Goal: Task Accomplishment & Management: Manage account settings

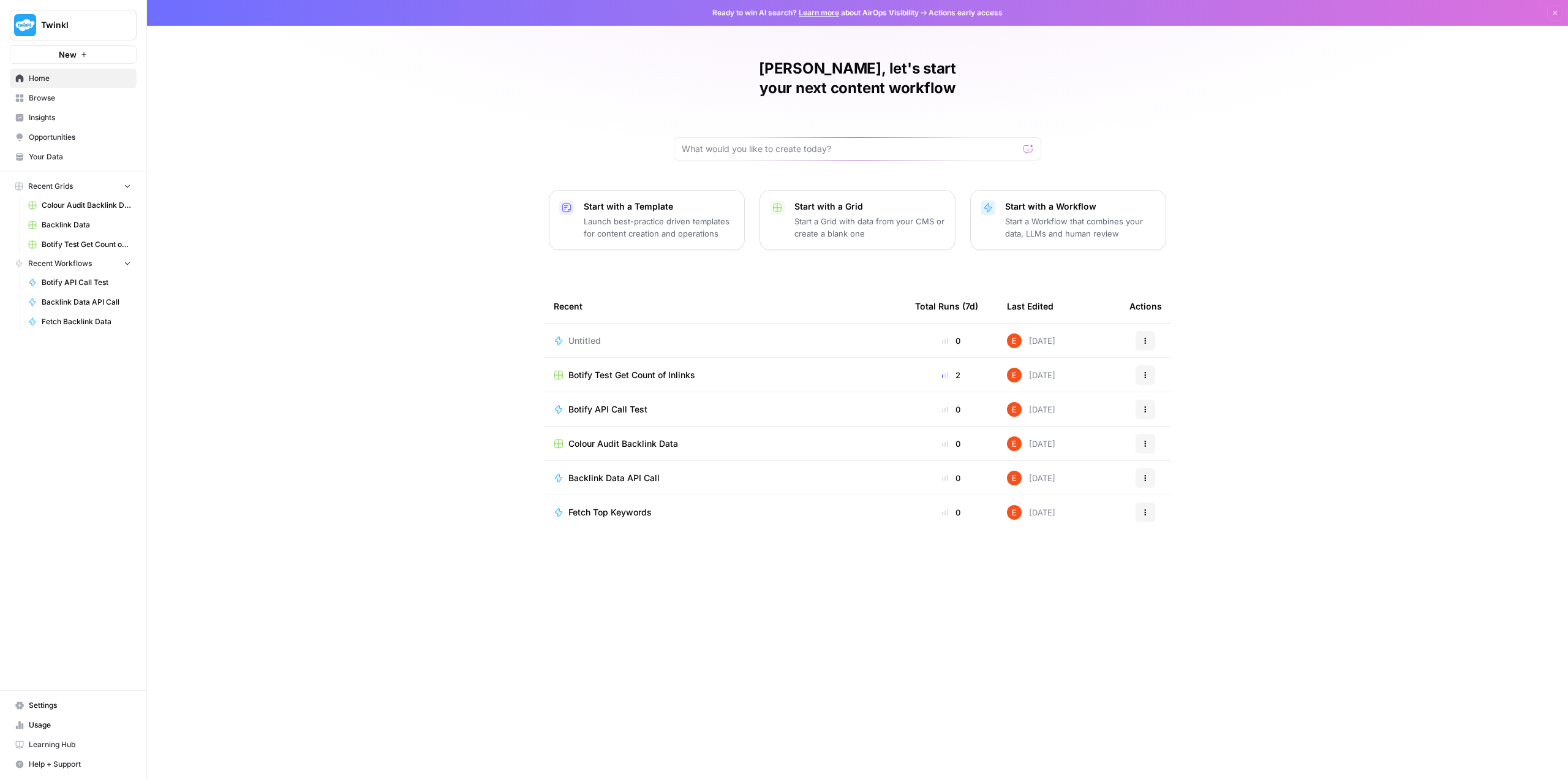
click at [81, 705] on span "Settings" at bounding box center [80, 705] width 103 height 11
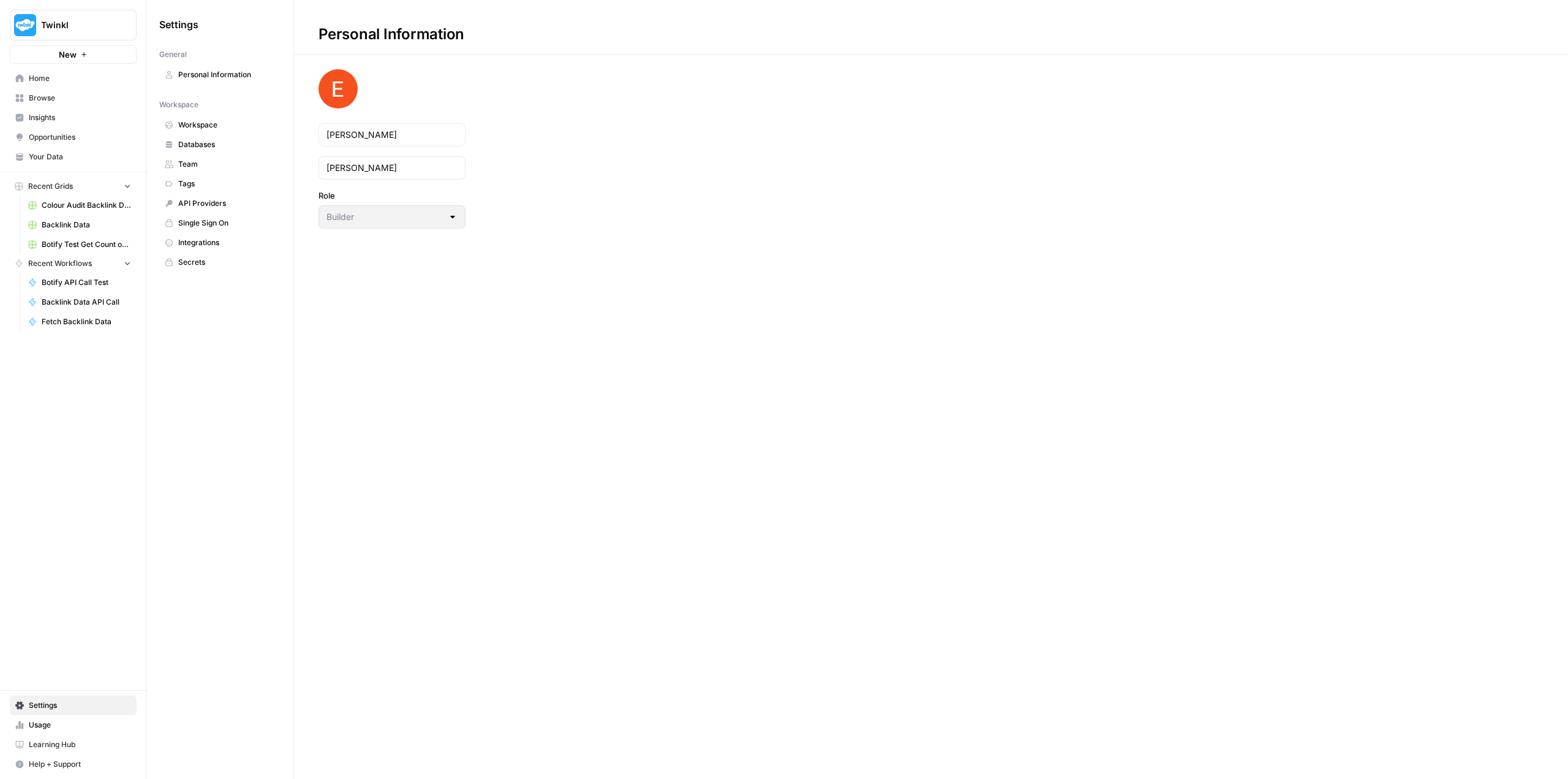
click at [213, 127] on span "Workspace" at bounding box center [227, 125] width 97 height 11
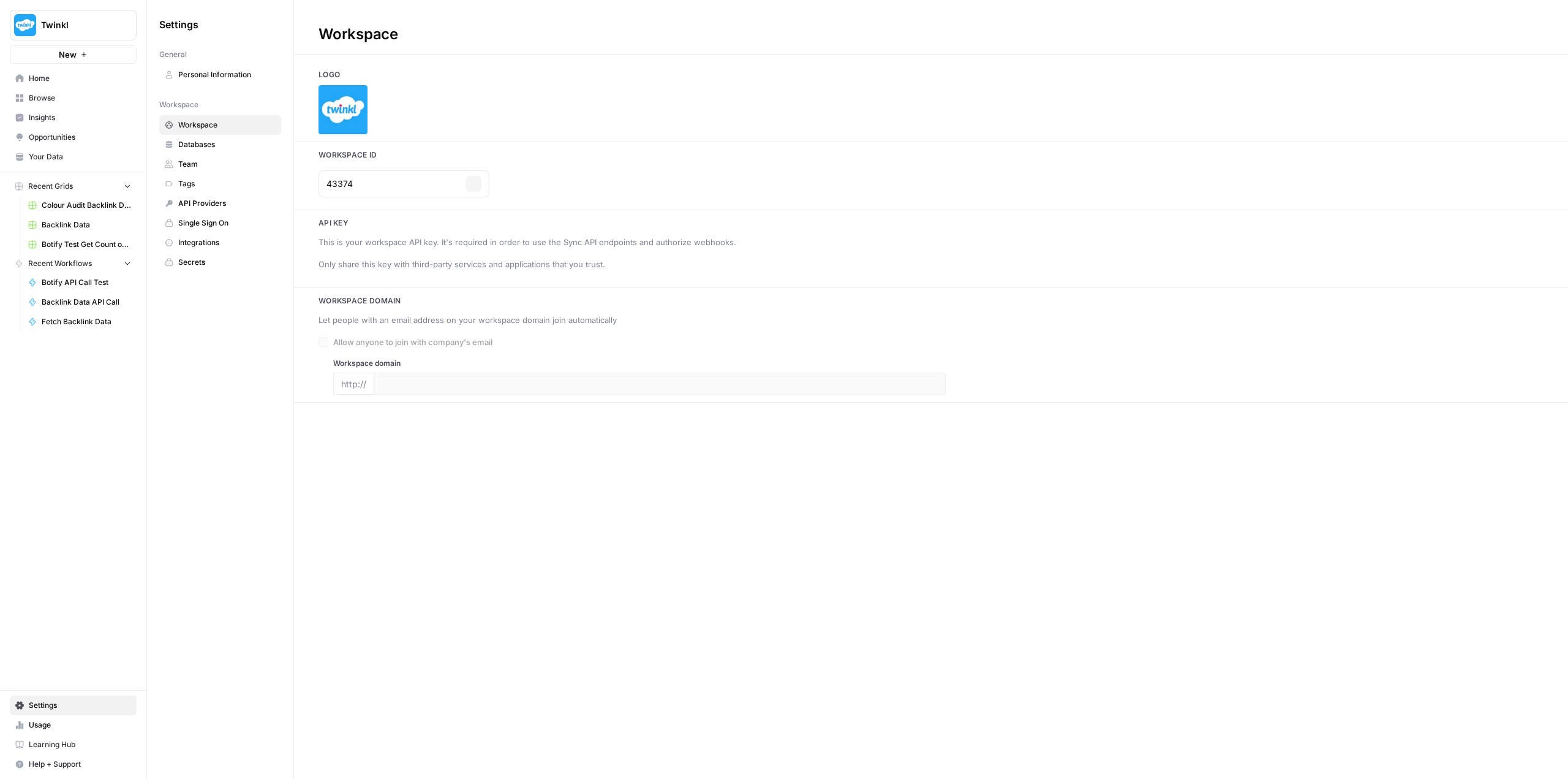
type input "[DOMAIN_NAME]"
click at [458, 294] on icon "button" at bounding box center [456, 293] width 7 height 7
click at [72, 225] on span "Backlink Data" at bounding box center [86, 225] width 89 height 11
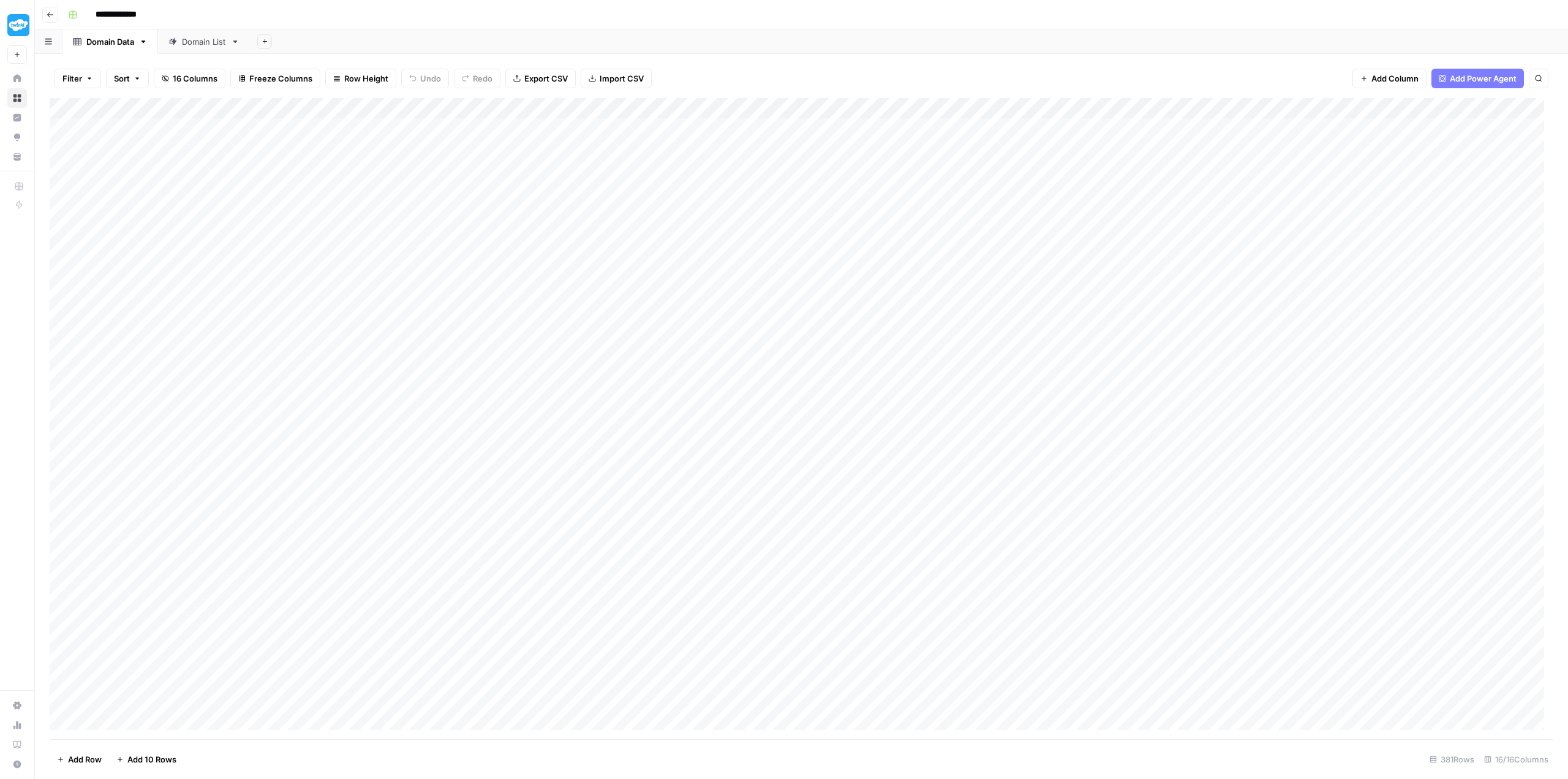
click at [150, 15] on input "**********" at bounding box center [124, 14] width 69 height 20
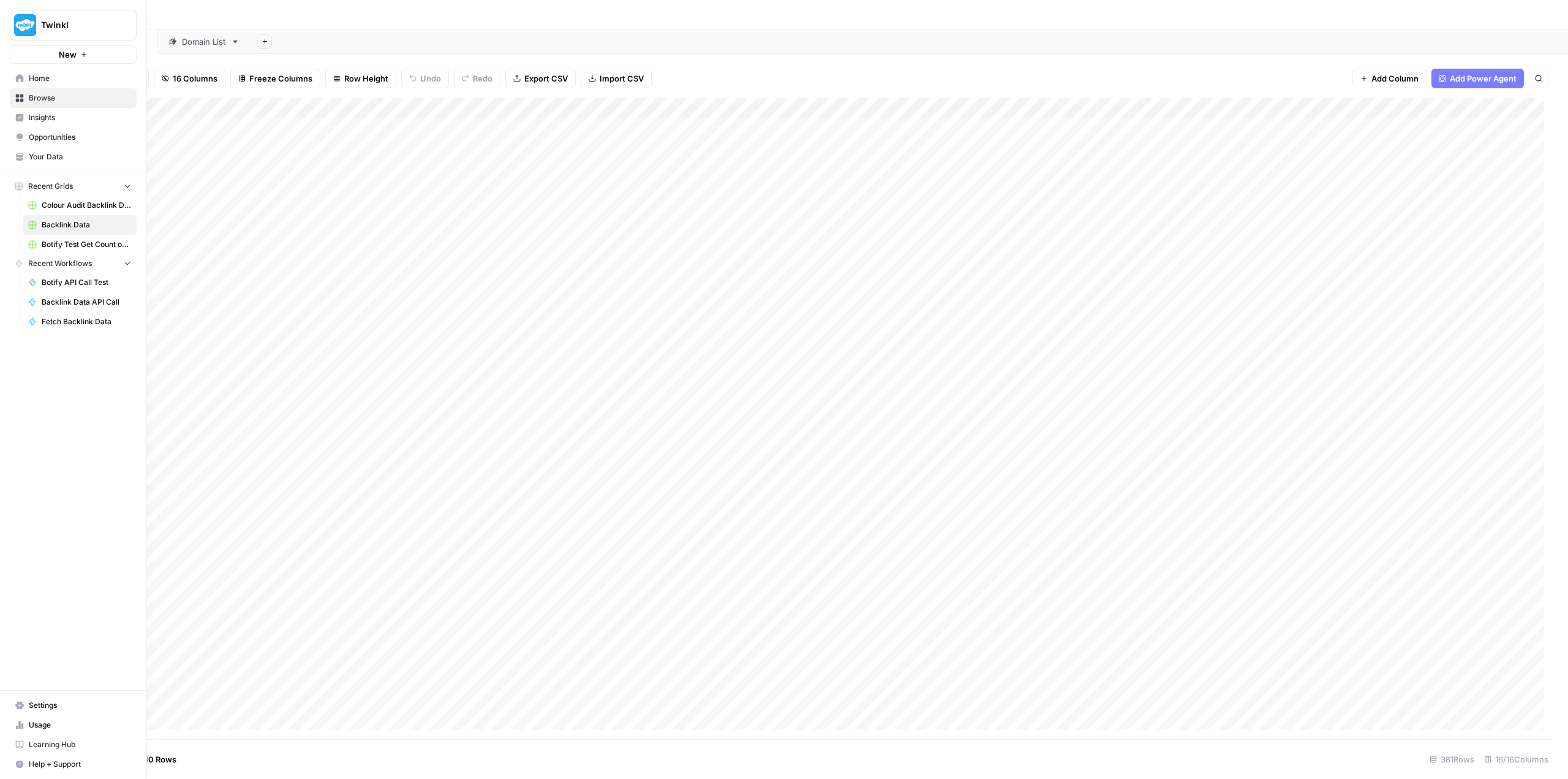
click at [34, 706] on span "Settings" at bounding box center [80, 705] width 103 height 11
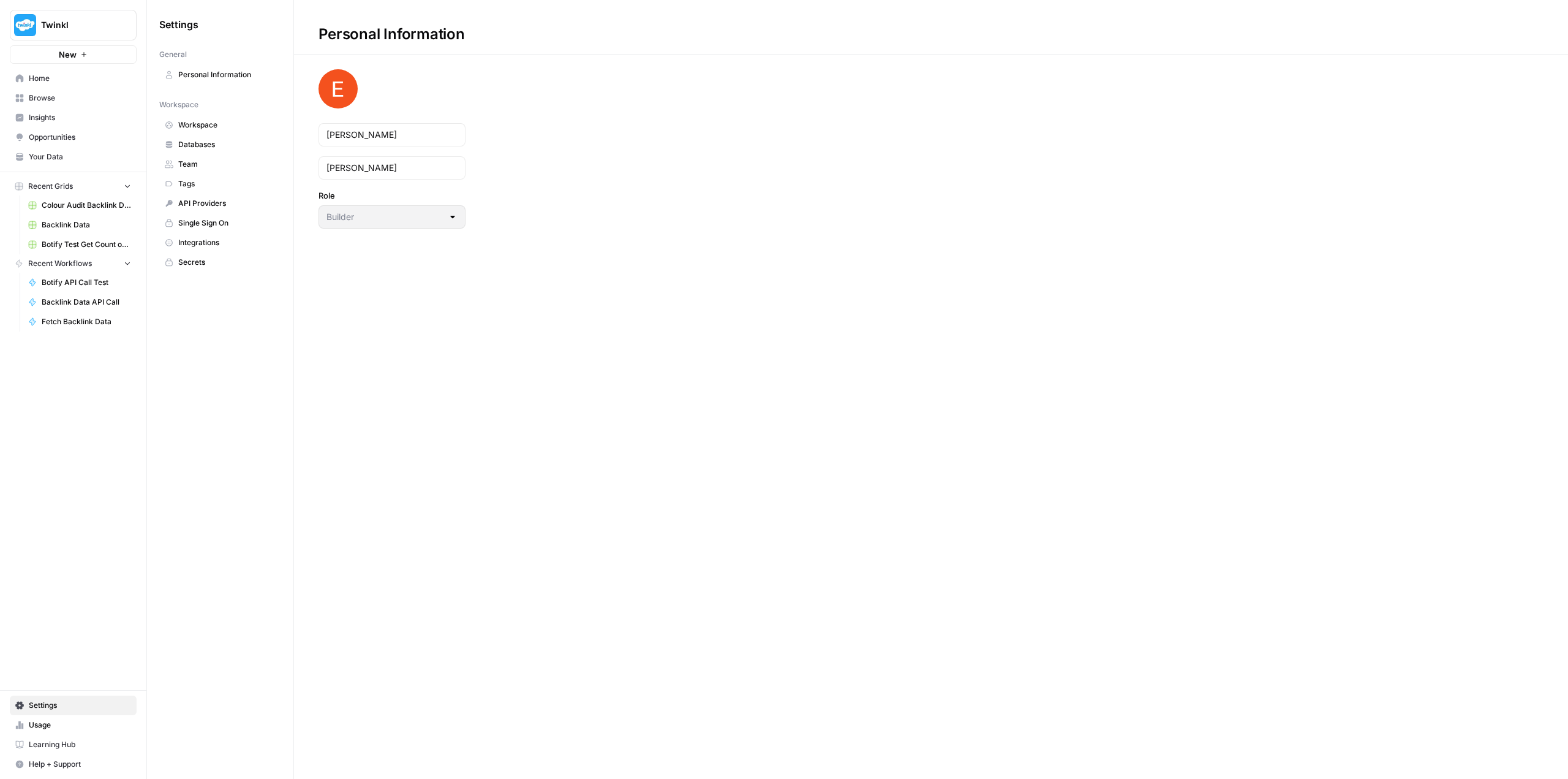
click at [219, 260] on span "Secrets" at bounding box center [227, 262] width 97 height 11
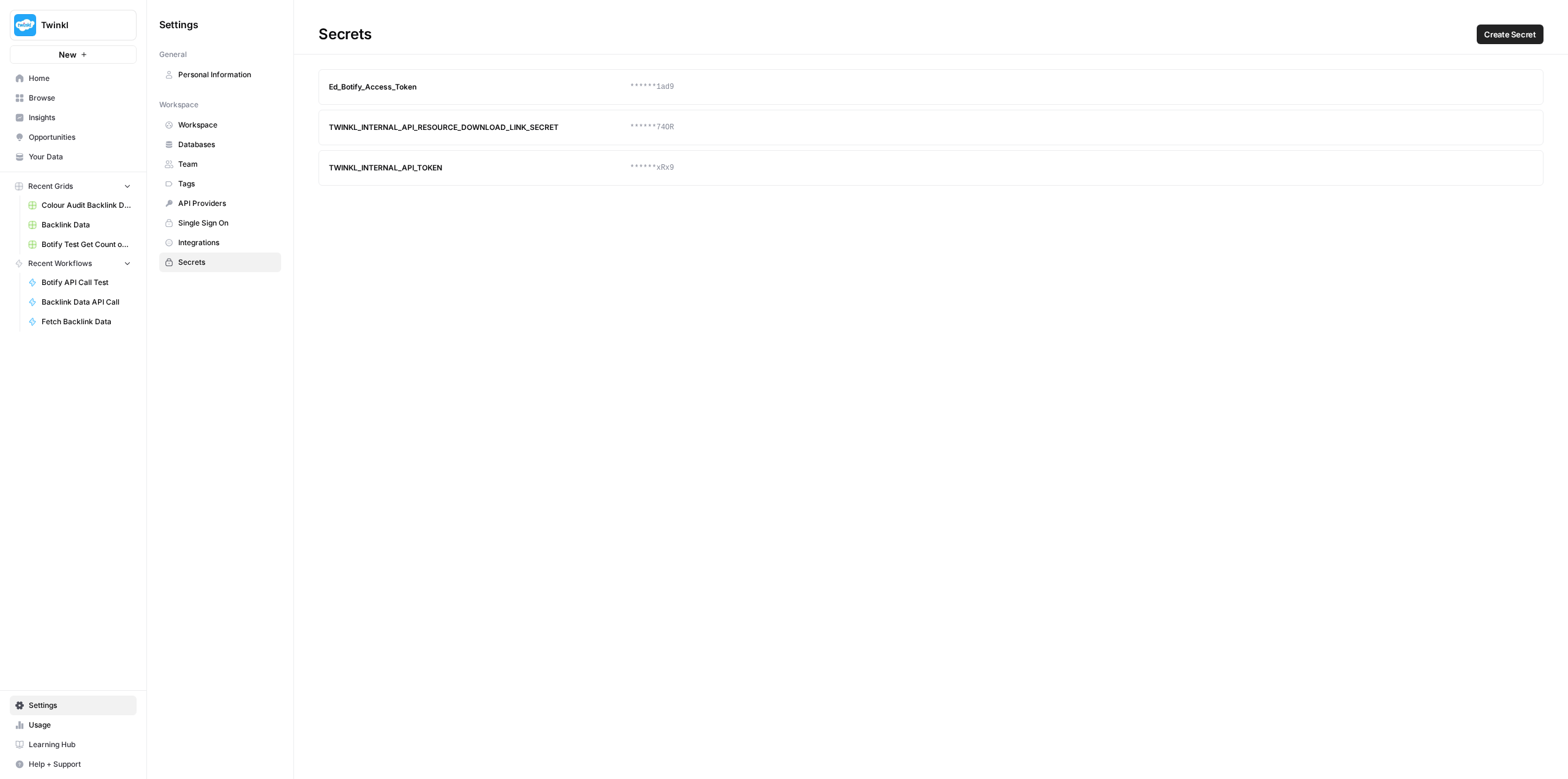
click at [218, 71] on span "Personal Information" at bounding box center [227, 74] width 97 height 11
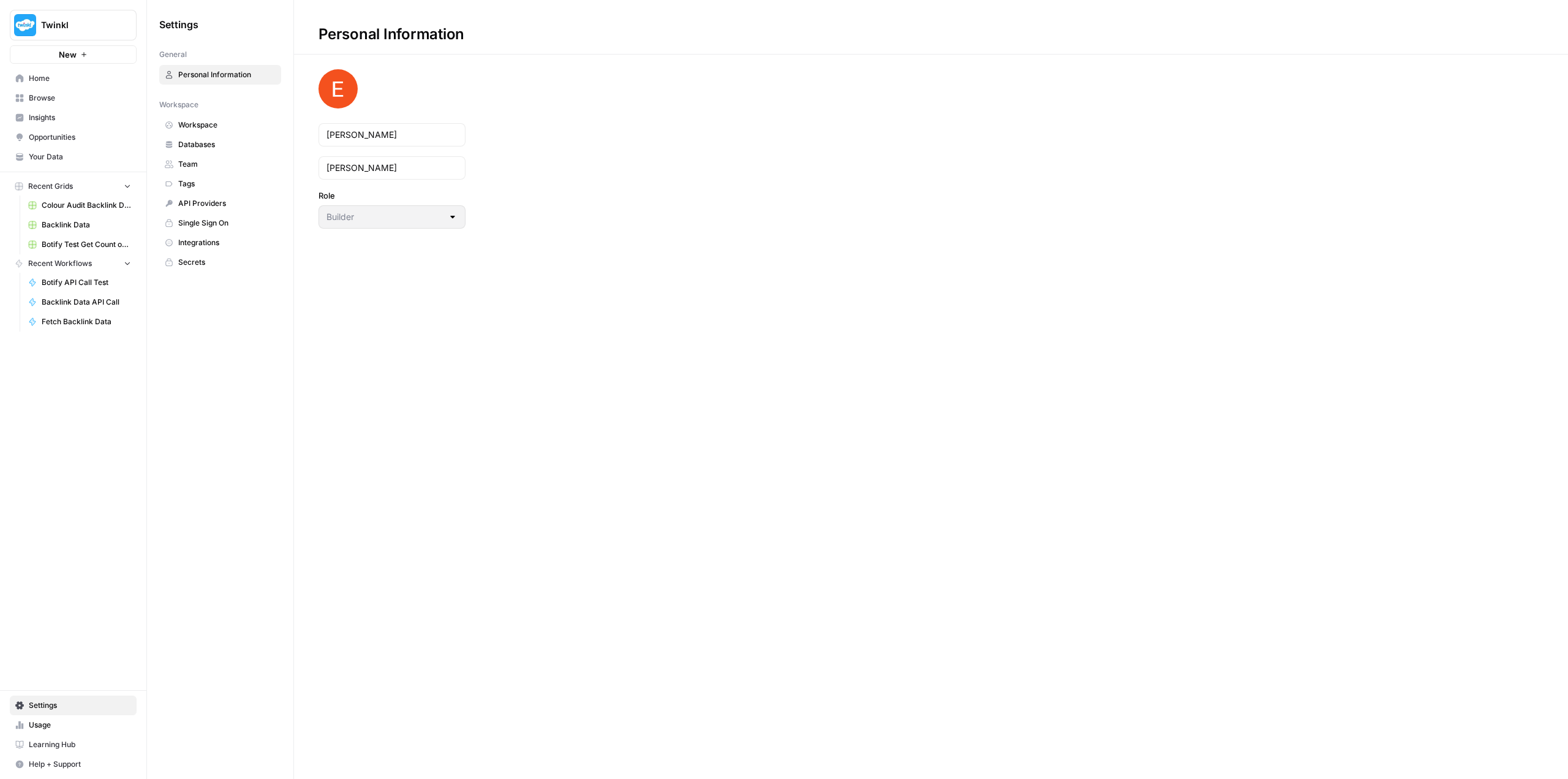
click at [216, 238] on span "Integrations" at bounding box center [227, 243] width 97 height 11
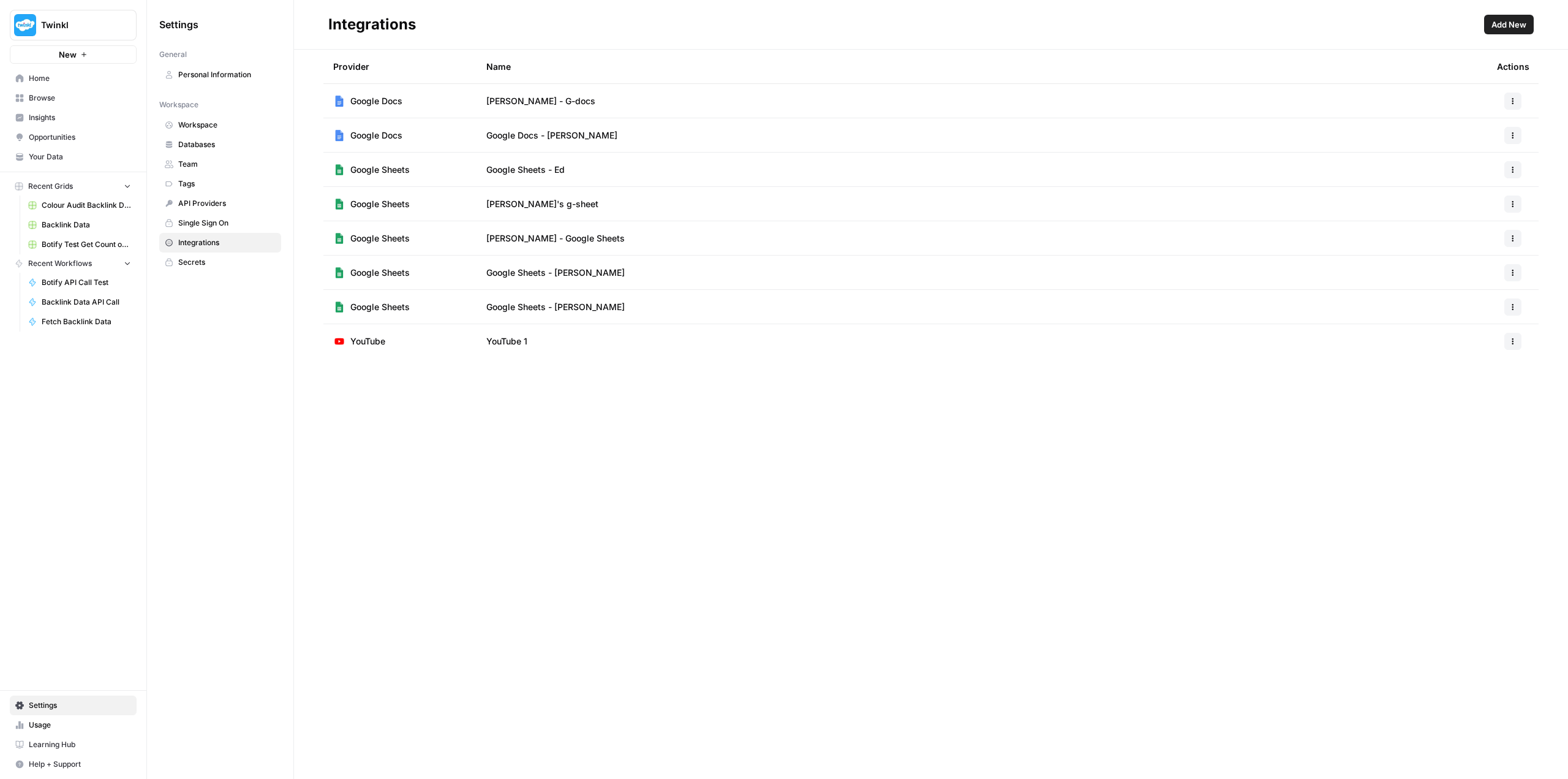
click at [213, 124] on span "Workspace" at bounding box center [227, 125] width 97 height 11
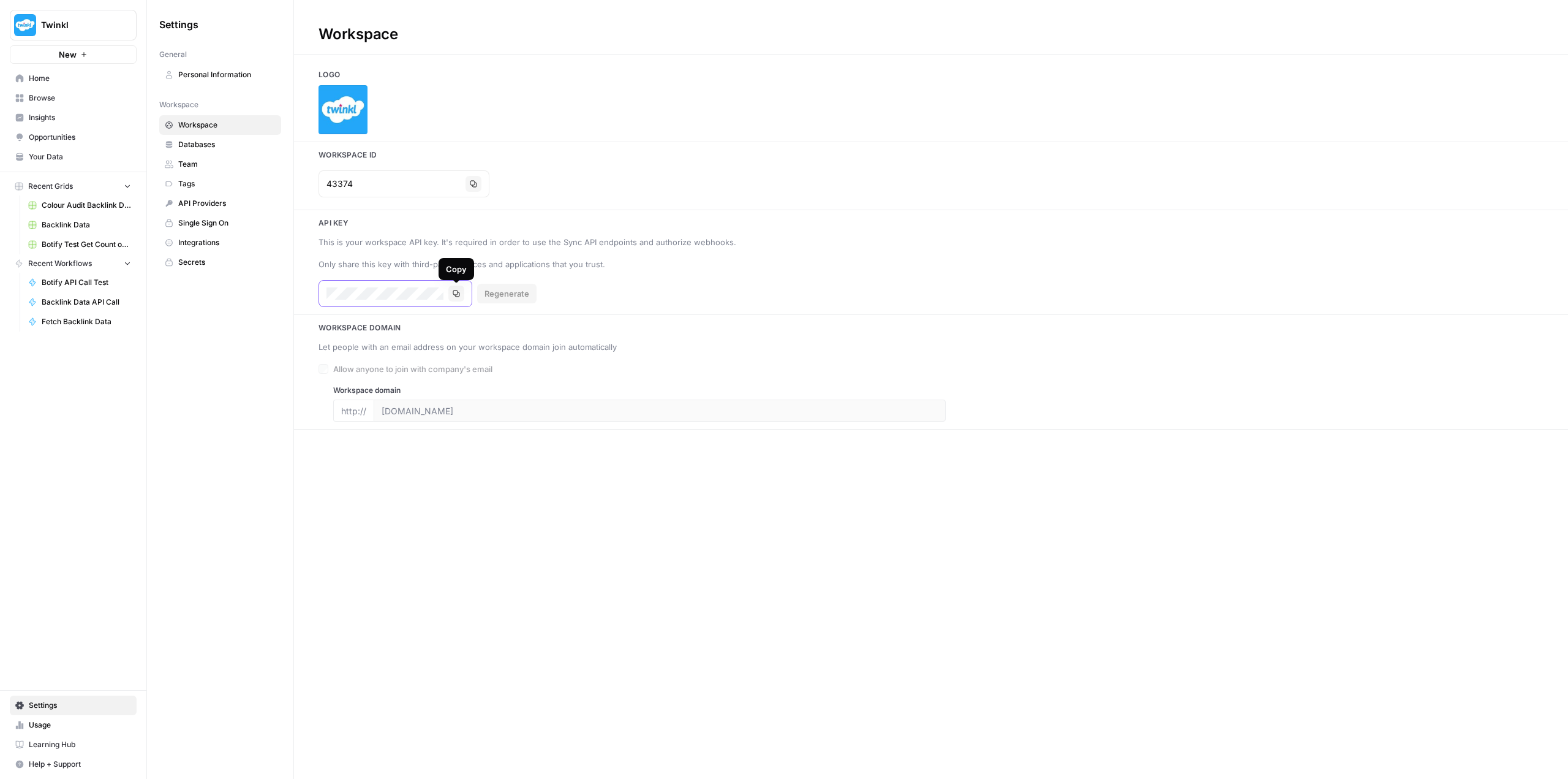
click at [458, 294] on icon "button" at bounding box center [456, 293] width 7 height 7
click at [70, 226] on span "Backlink Data" at bounding box center [86, 225] width 89 height 11
